Goal: Task Accomplishment & Management: Manage account settings

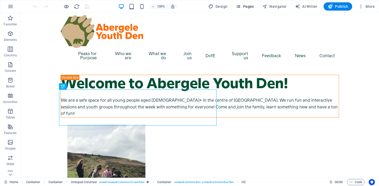
click at [249, 4] on button "Pages" at bounding box center [245, 6] width 22 height 8
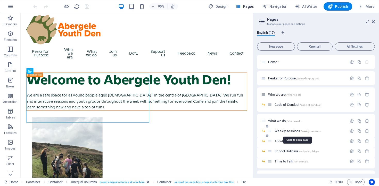
click at [290, 131] on span "Weekly sessions /weekly-sessions" at bounding box center [298, 131] width 46 height 4
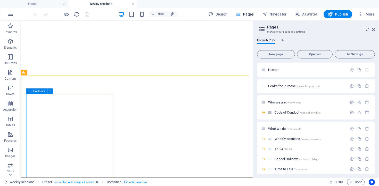
click at [31, 93] on icon at bounding box center [29, 91] width 3 height 6
click at [52, 91] on button at bounding box center [50, 91] width 6 height 6
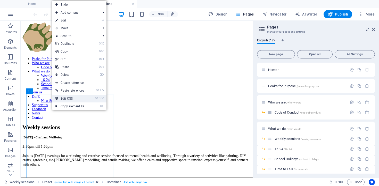
scroll to position [282, 0]
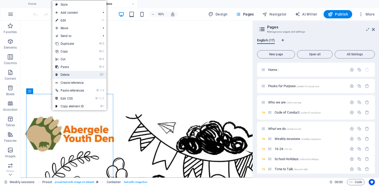
click at [70, 73] on link "⌦ Delete" at bounding box center [69, 75] width 35 height 8
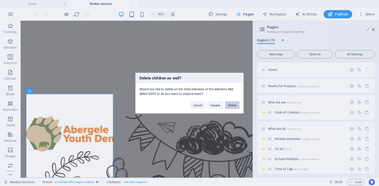
click at [235, 105] on button "Delete" at bounding box center [232, 105] width 14 height 8
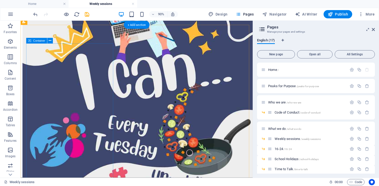
scroll to position [431, 0]
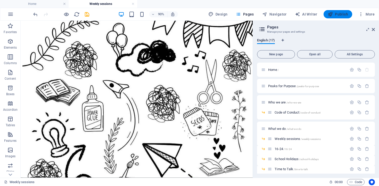
click at [337, 13] on span "Publish" at bounding box center [338, 14] width 20 height 5
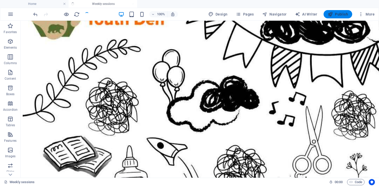
scroll to position [448, 0]
